Goal: Use online tool/utility: Utilize a website feature to perform a specific function

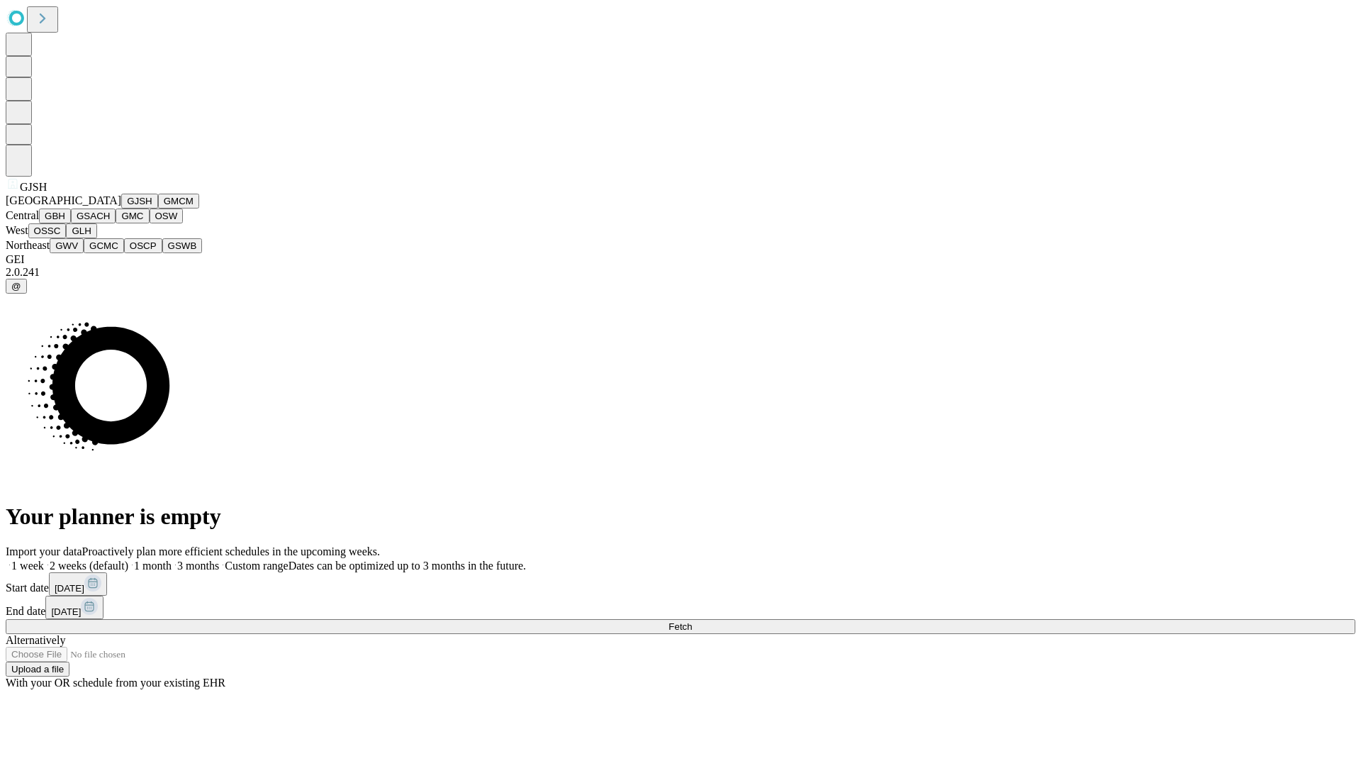
click at [121, 208] on button "GJSH" at bounding box center [139, 201] width 37 height 15
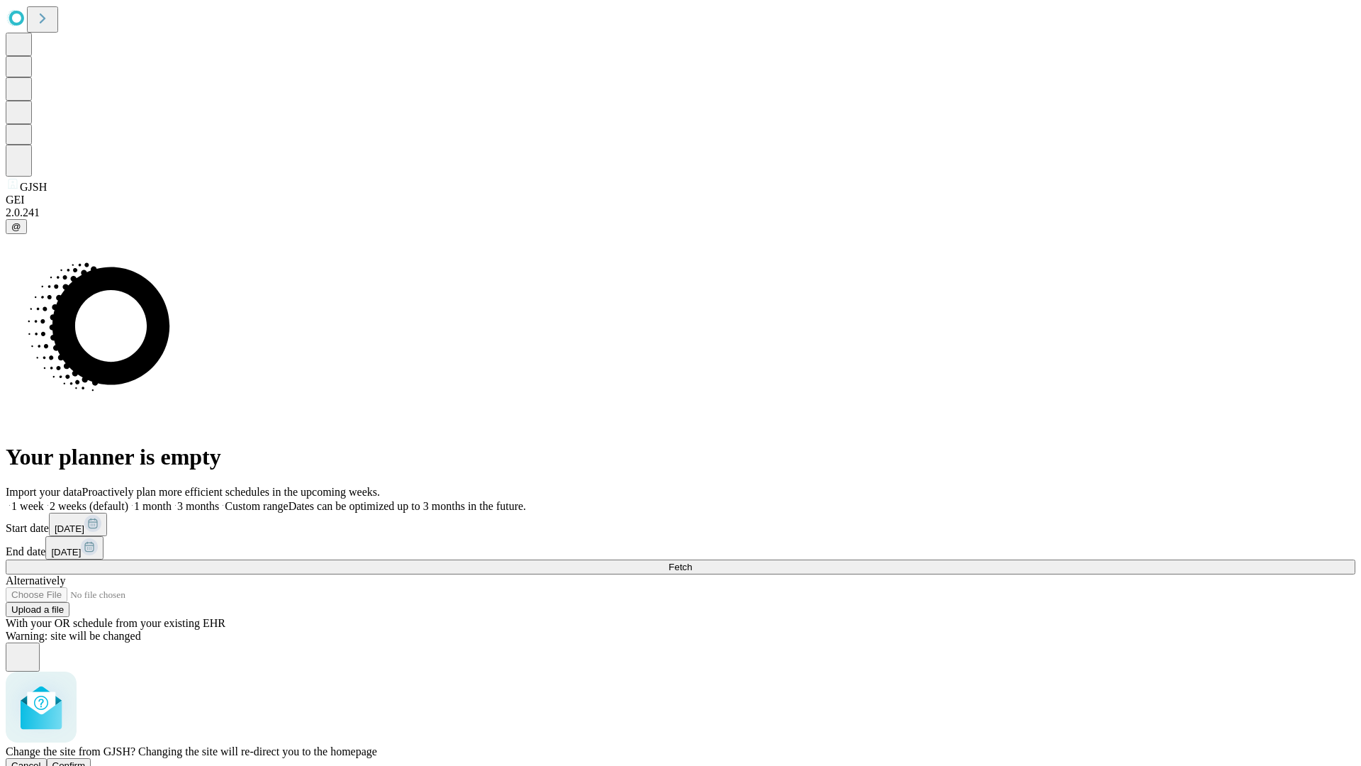
click at [86, 760] on span "Confirm" at bounding box center [68, 765] width 33 height 11
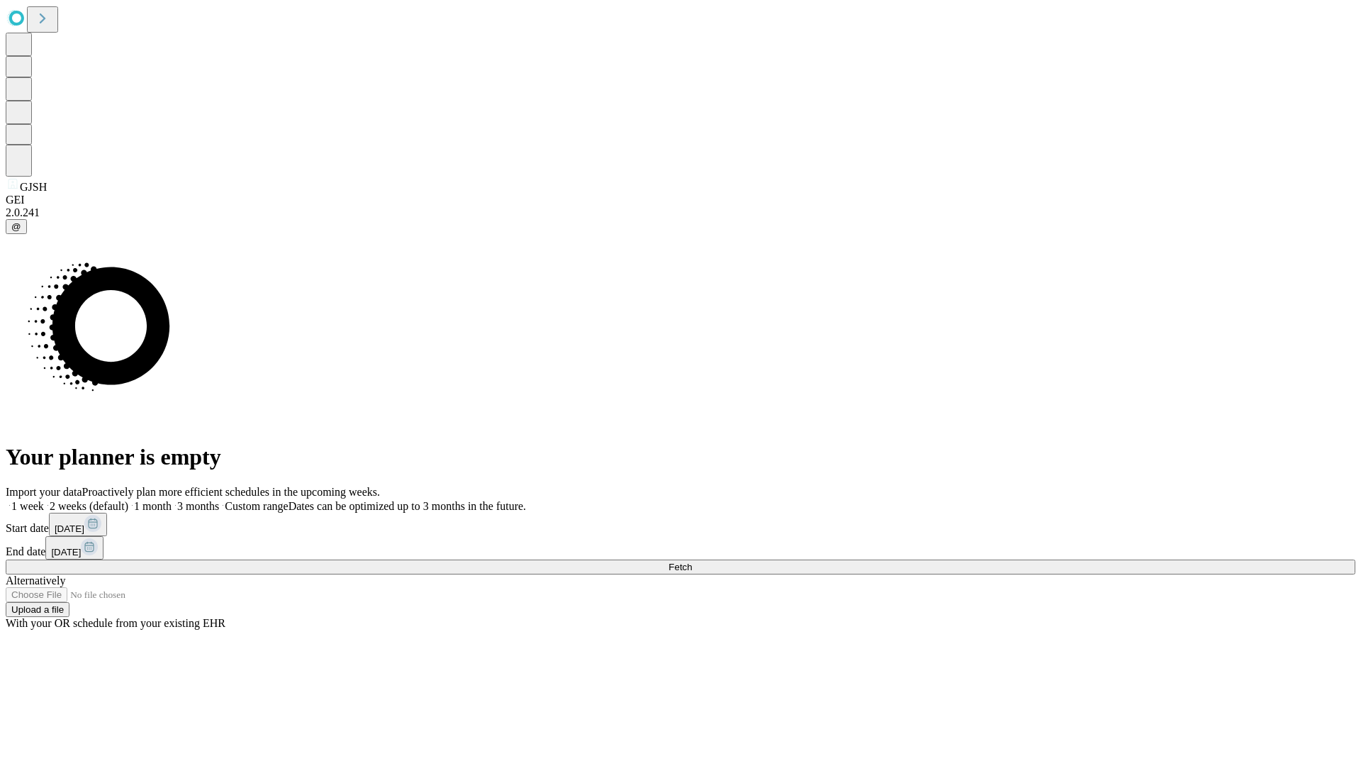
click at [172, 500] on label "1 month" at bounding box center [149, 506] width 43 height 12
click at [692, 561] on span "Fetch" at bounding box center [679, 566] width 23 height 11
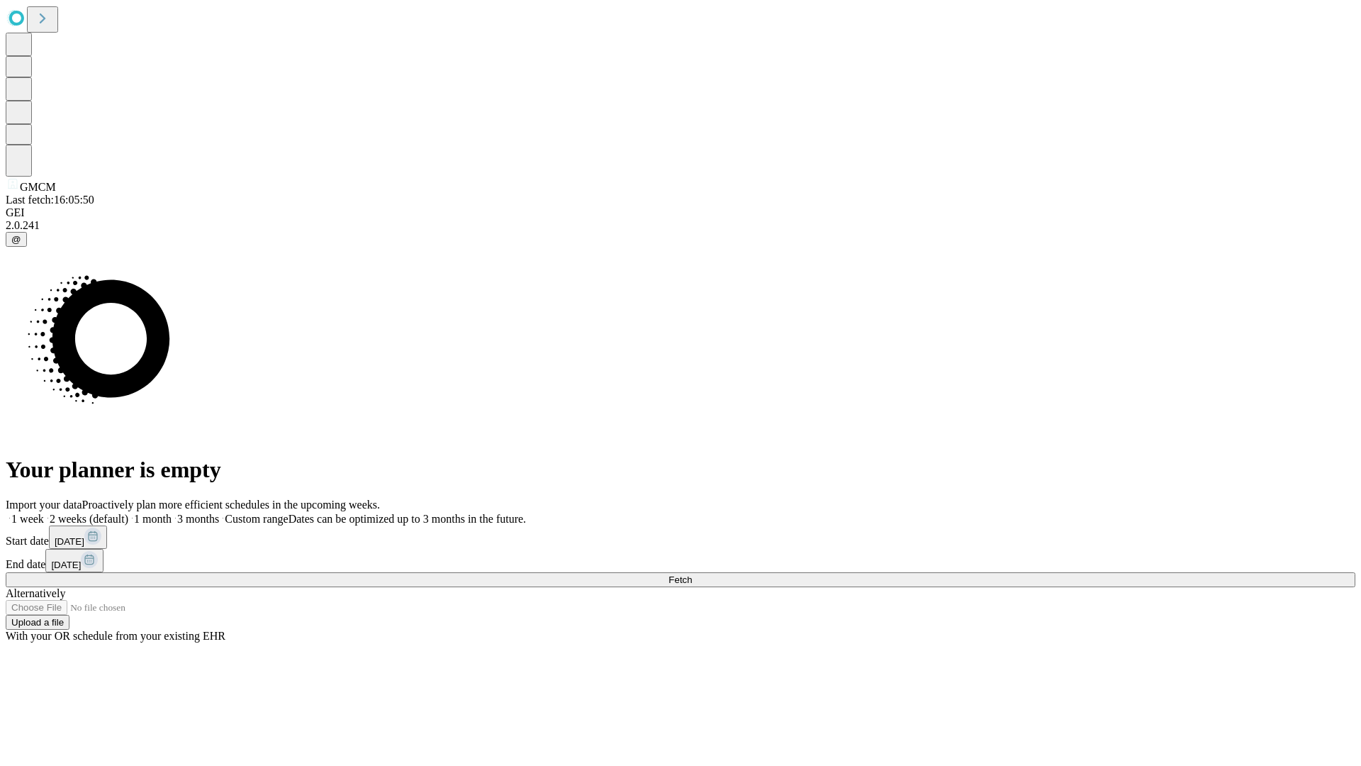
click at [172, 513] on label "1 month" at bounding box center [149, 519] width 43 height 12
click at [692, 574] on span "Fetch" at bounding box center [679, 579] width 23 height 11
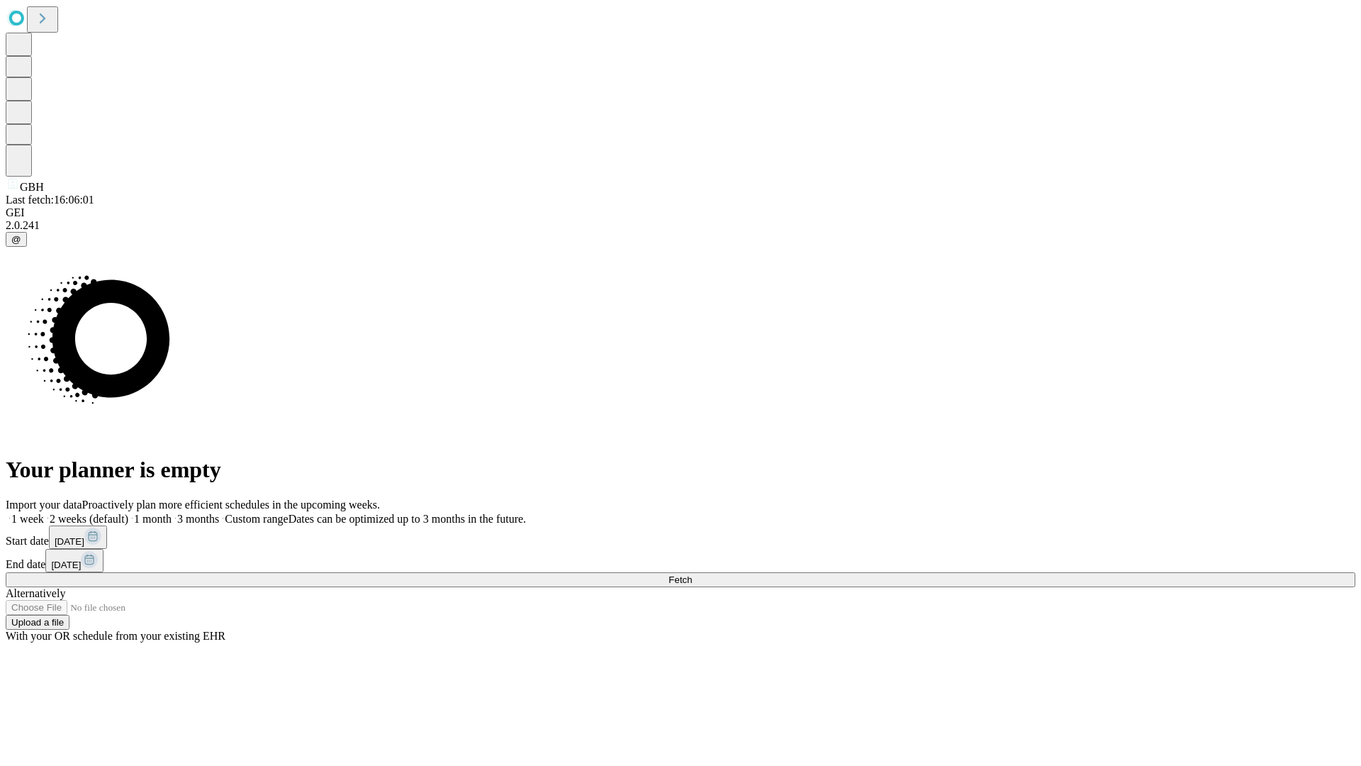
click at [172, 513] on label "1 month" at bounding box center [149, 519] width 43 height 12
click at [692, 574] on span "Fetch" at bounding box center [679, 579] width 23 height 11
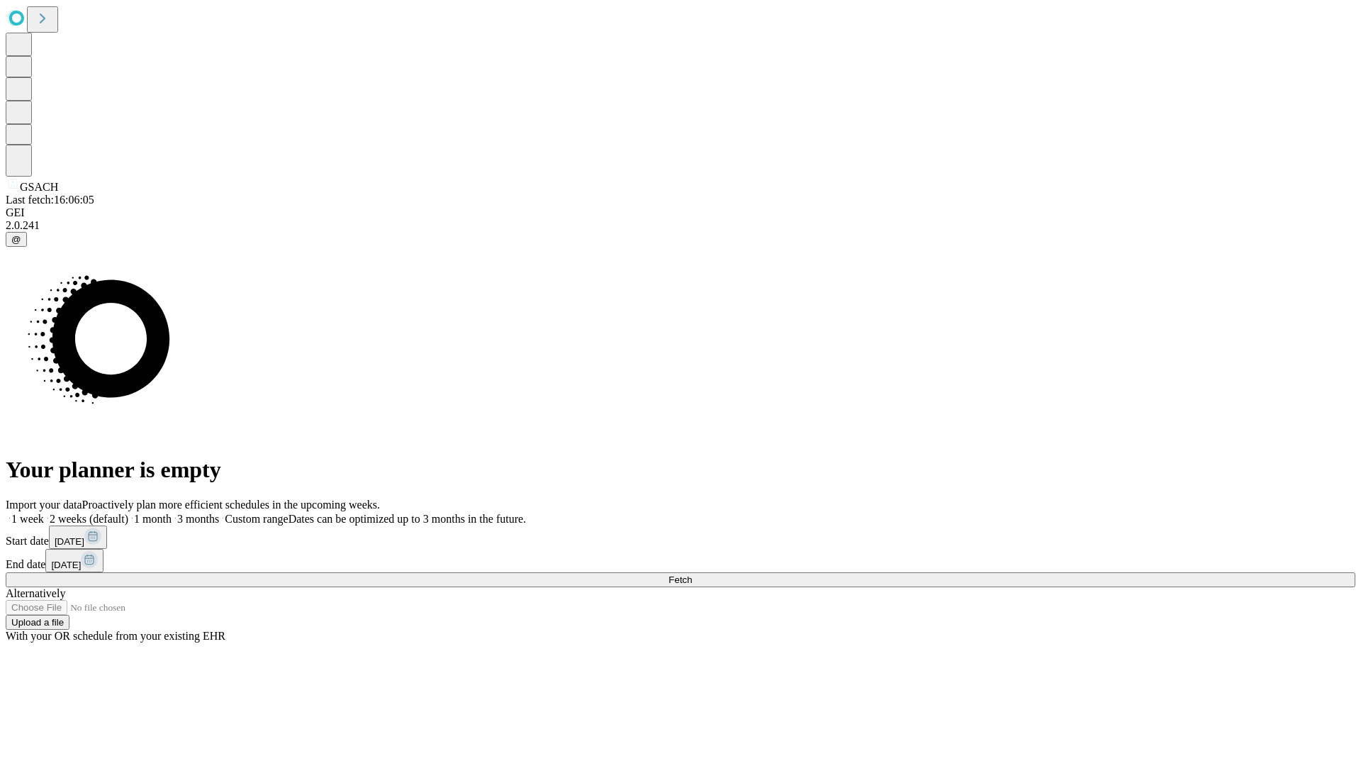
click at [172, 513] on label "1 month" at bounding box center [149, 519] width 43 height 12
click at [692, 574] on span "Fetch" at bounding box center [679, 579] width 23 height 11
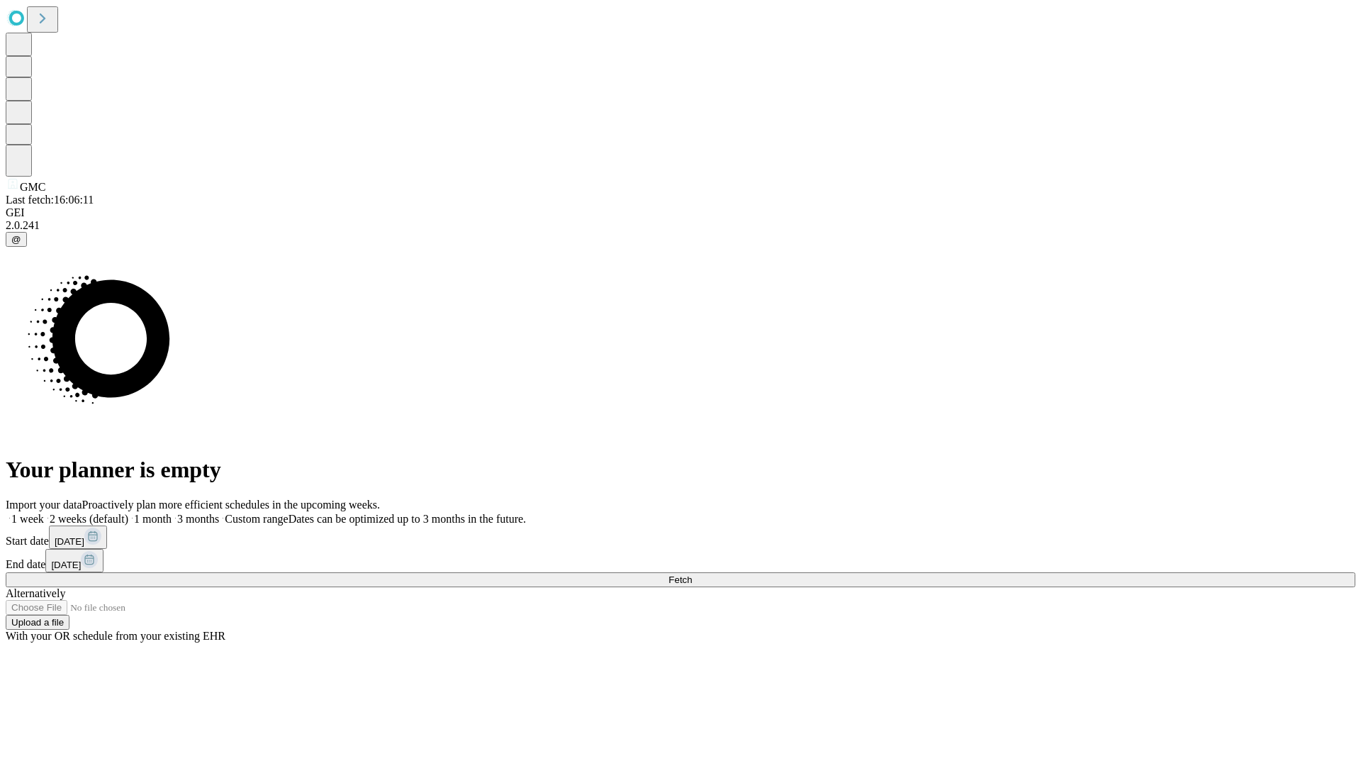
click at [172, 513] on label "1 month" at bounding box center [149, 519] width 43 height 12
click at [692, 574] on span "Fetch" at bounding box center [679, 579] width 23 height 11
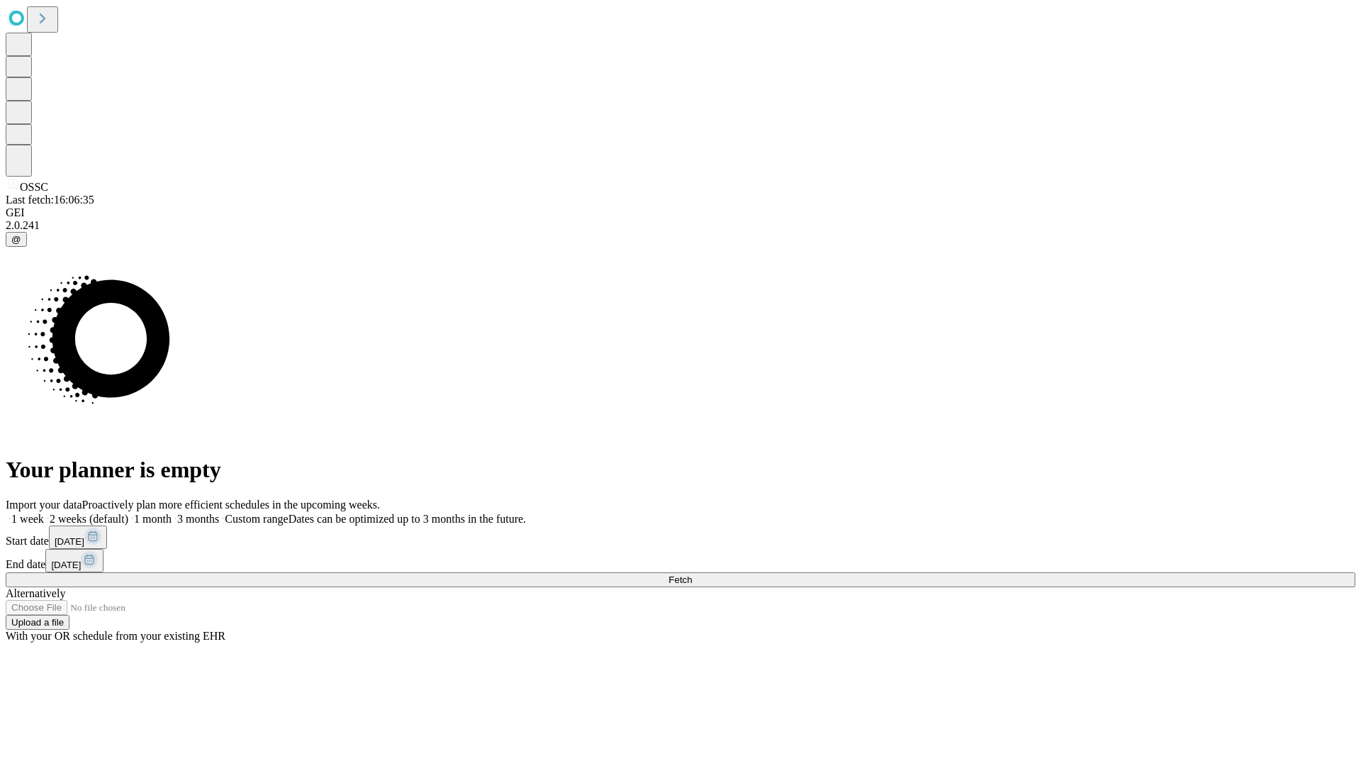
click at [172, 513] on label "1 month" at bounding box center [149, 519] width 43 height 12
click at [692, 574] on span "Fetch" at bounding box center [679, 579] width 23 height 11
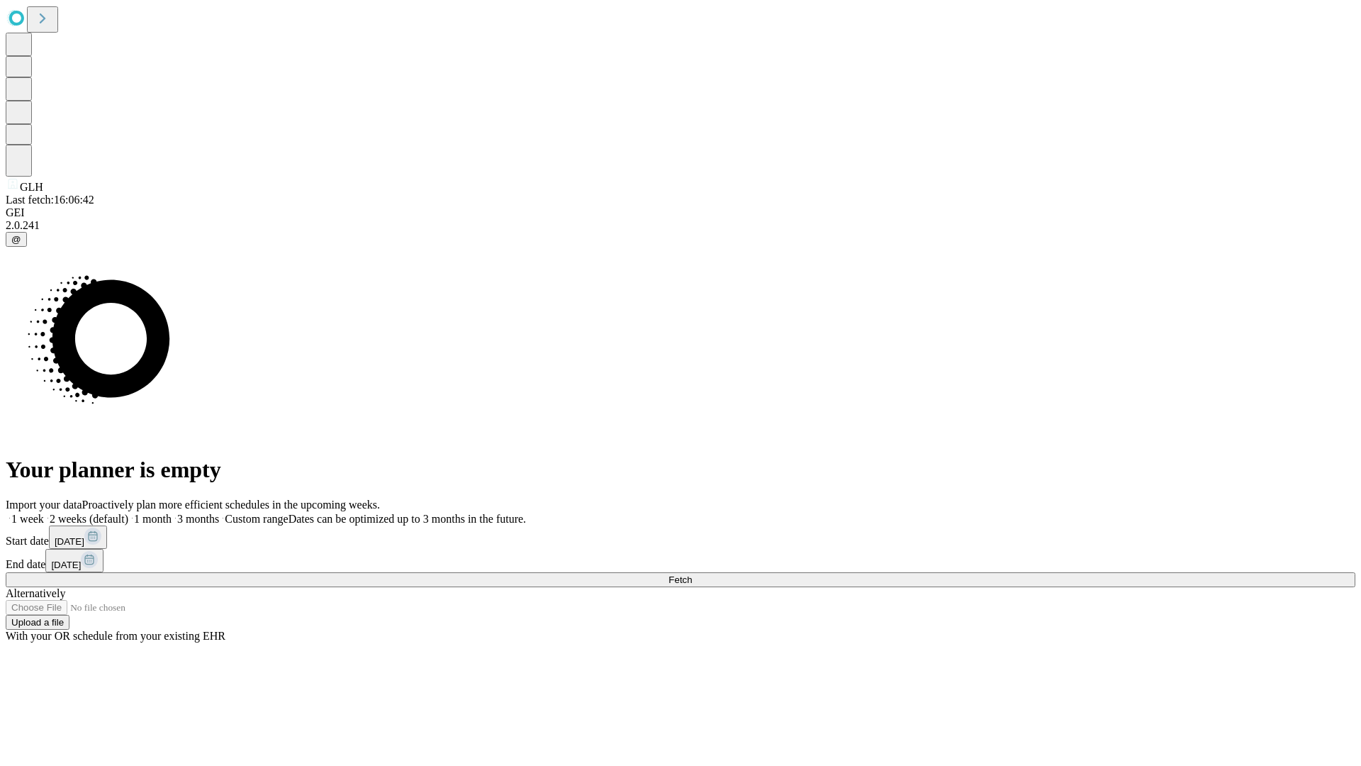
click at [172, 513] on label "1 month" at bounding box center [149, 519] width 43 height 12
click at [692, 574] on span "Fetch" at bounding box center [679, 579] width 23 height 11
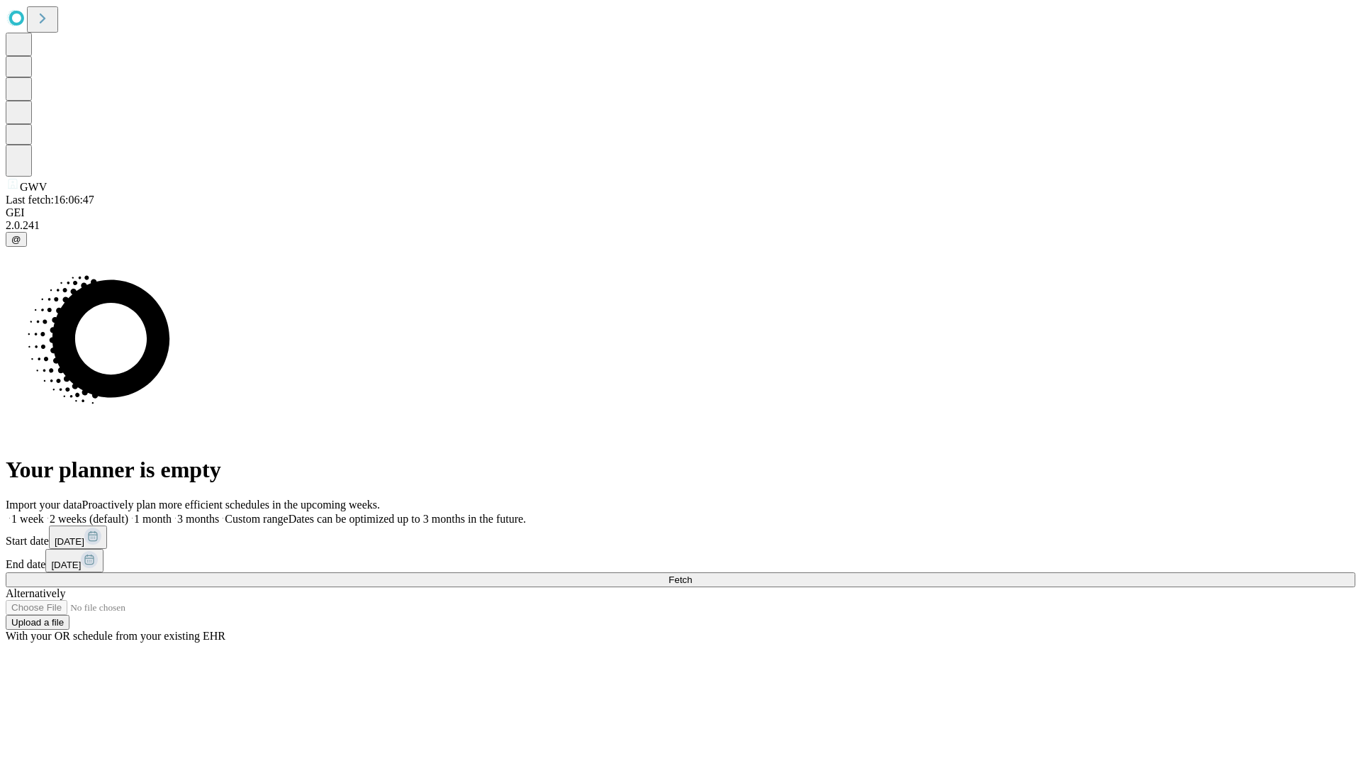
click at [172, 513] on label "1 month" at bounding box center [149, 519] width 43 height 12
click at [692, 574] on span "Fetch" at bounding box center [679, 579] width 23 height 11
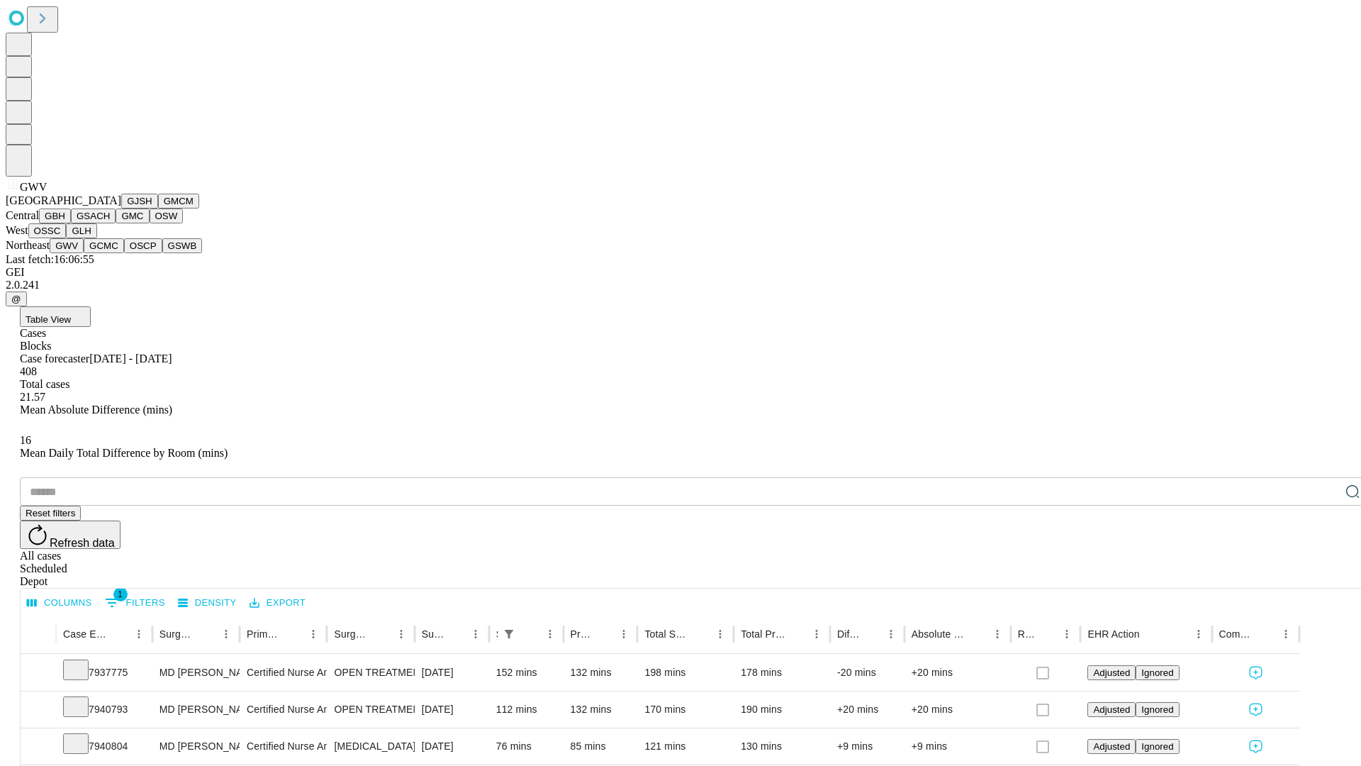
click at [110, 253] on button "GCMC" at bounding box center [104, 245] width 40 height 15
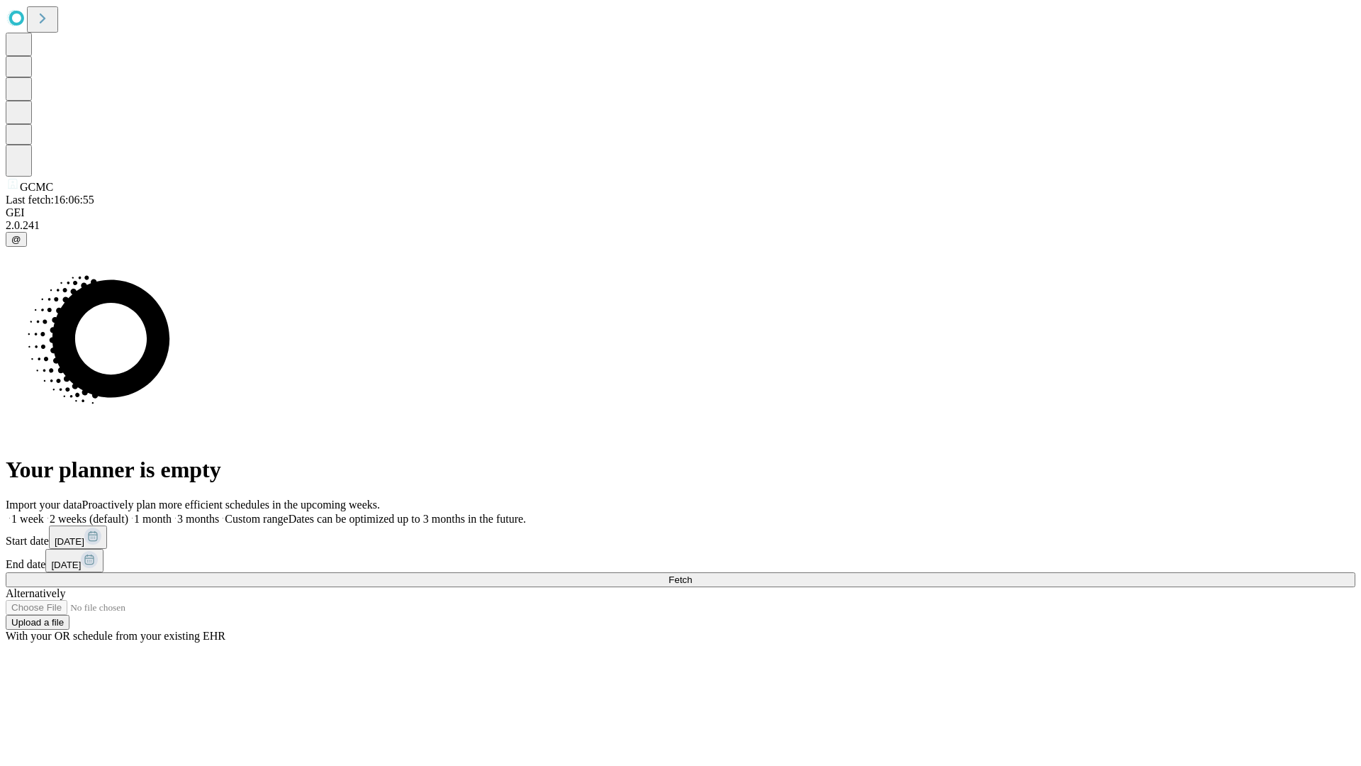
click at [172, 513] on label "1 month" at bounding box center [149, 519] width 43 height 12
click at [692, 574] on span "Fetch" at bounding box center [679, 579] width 23 height 11
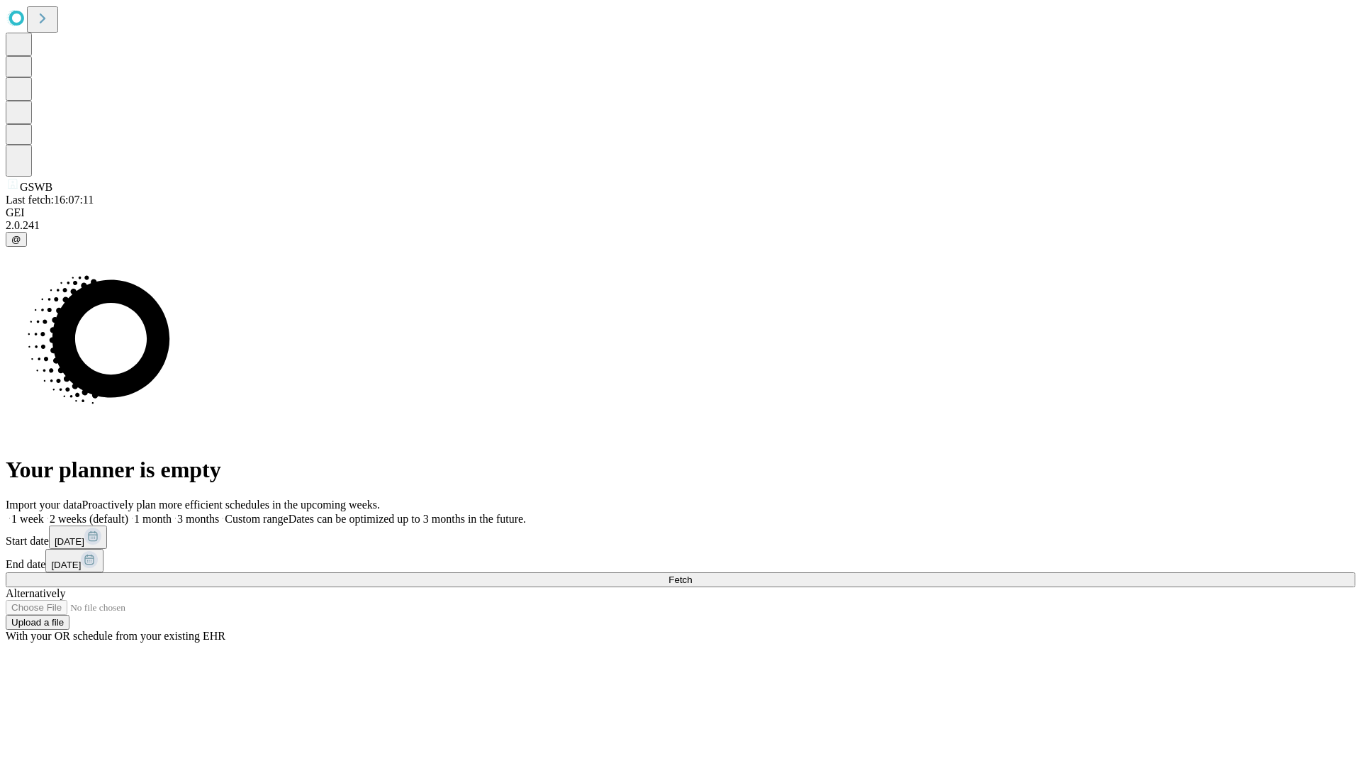
click at [172, 513] on label "1 month" at bounding box center [149, 519] width 43 height 12
click at [692, 574] on span "Fetch" at bounding box center [679, 579] width 23 height 11
